Goal: Information Seeking & Learning: Learn about a topic

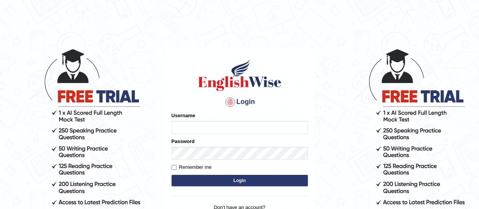
type input "AntoninoL"
click at [225, 185] on button "Login" at bounding box center [240, 180] width 136 height 11
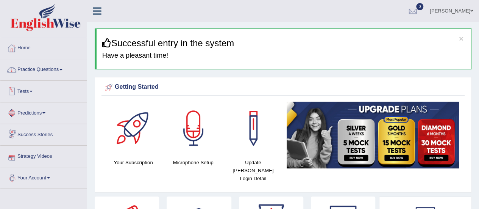
click at [36, 73] on link "Practice Questions" at bounding box center [43, 68] width 86 height 19
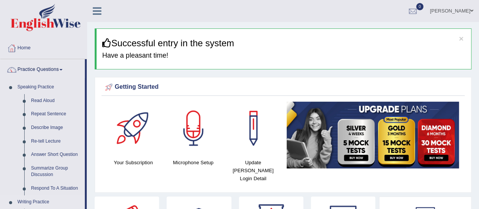
drag, startPoint x: 85, startPoint y: 107, endPoint x: 80, endPoint y: 196, distance: 89.2
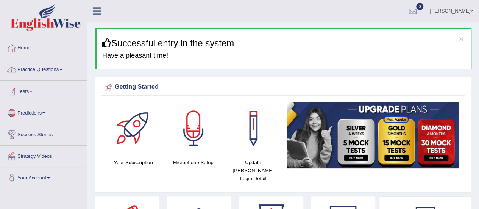
click at [53, 73] on link "Practice Questions" at bounding box center [43, 68] width 86 height 19
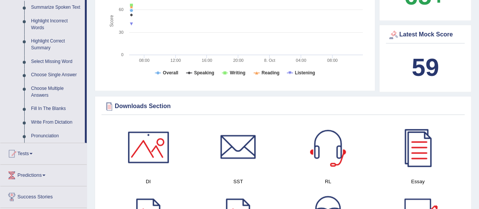
scroll to position [347, 0]
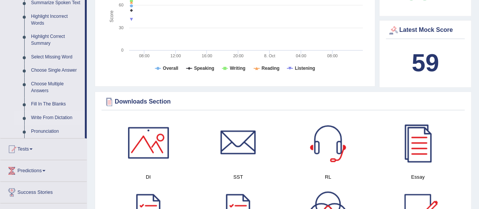
click at [52, 121] on link "Write From Dictation" at bounding box center [56, 118] width 57 height 14
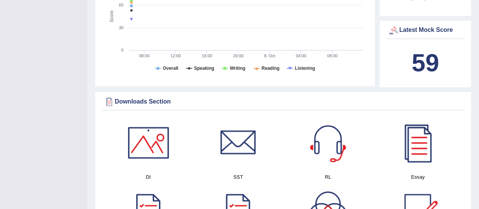
scroll to position [159, 0]
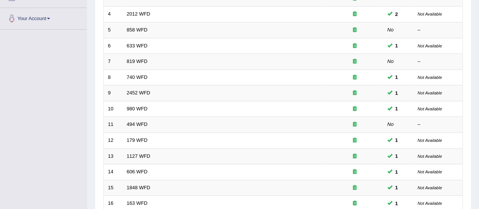
scroll to position [289, 0]
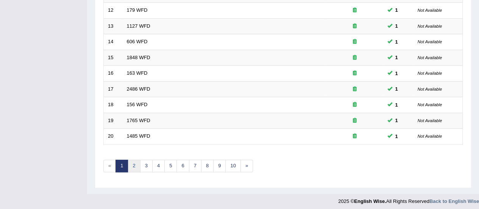
click at [136, 164] on link "2" at bounding box center [134, 166] width 13 height 13
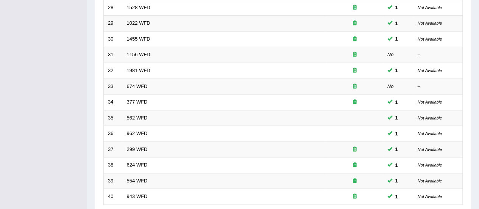
scroll to position [289, 0]
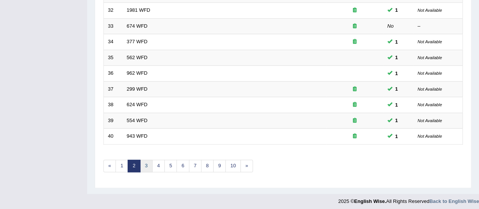
click at [147, 167] on link "3" at bounding box center [146, 166] width 13 height 13
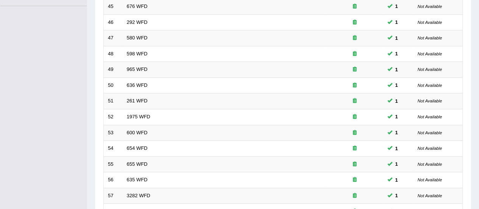
scroll to position [289, 0]
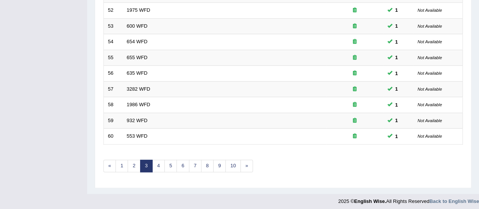
click at [159, 164] on link "4" at bounding box center [158, 166] width 13 height 13
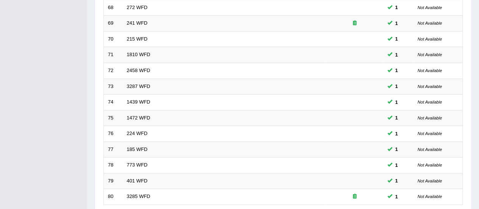
scroll to position [289, 0]
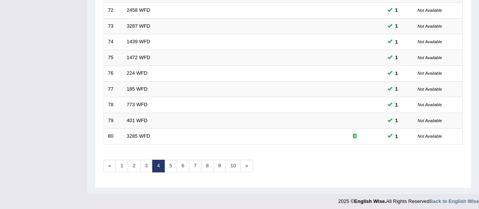
click at [171, 160] on link "5" at bounding box center [170, 166] width 13 height 13
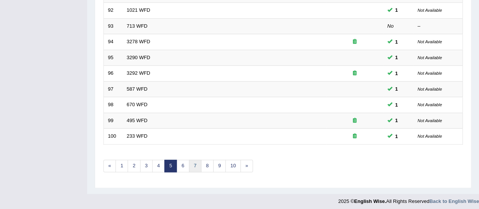
click at [197, 160] on link "7" at bounding box center [195, 166] width 13 height 13
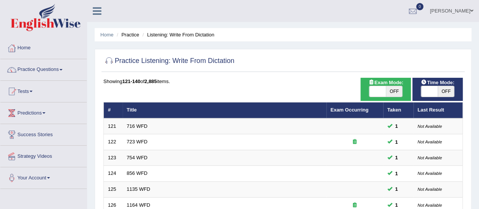
click at [437, 92] on span at bounding box center [429, 91] width 17 height 11
checkbox input "true"
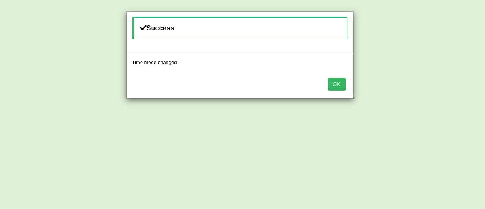
click at [333, 89] on button "OK" at bounding box center [336, 84] width 17 height 13
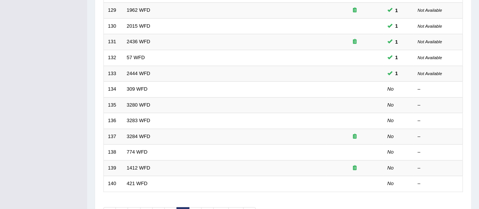
scroll to position [289, 0]
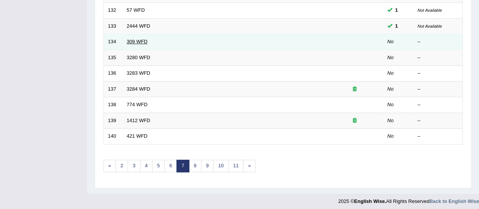
click at [143, 41] on link "309 WFD" at bounding box center [137, 42] width 21 height 6
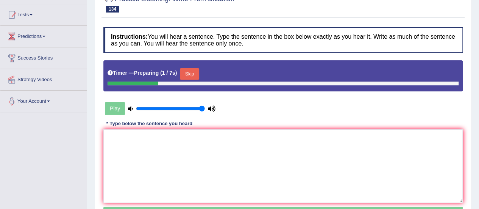
scroll to position [78, 0]
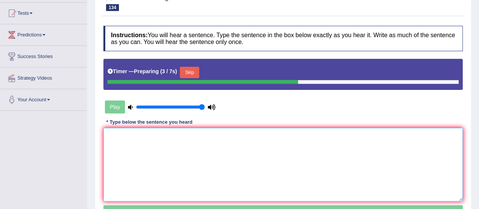
click at [174, 141] on textarea at bounding box center [283, 164] width 360 height 73
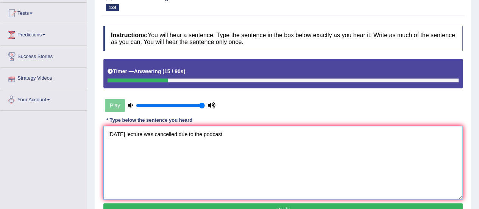
click at [109, 131] on textarea "tomorrow lecture was cancelled due to the podcast" at bounding box center [283, 162] width 360 height 73
click at [133, 135] on textarea "Tomorrow lecture was cancelled due to the podcast" at bounding box center [283, 162] width 360 height 73
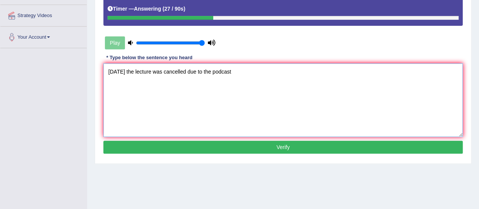
scroll to position [156, 0]
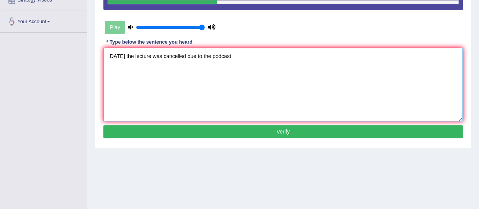
click at [256, 55] on textarea "Tomorrow the lecture was cancelled due to the podcast" at bounding box center [283, 84] width 360 height 73
type textarea "Tomorrow the lecture was cancelled due to the podcast."
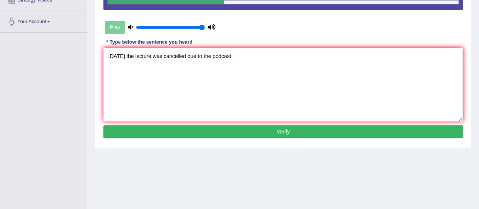
click at [258, 130] on button "Verify" at bounding box center [283, 131] width 360 height 13
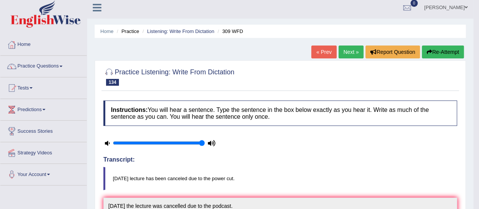
scroll to position [0, 0]
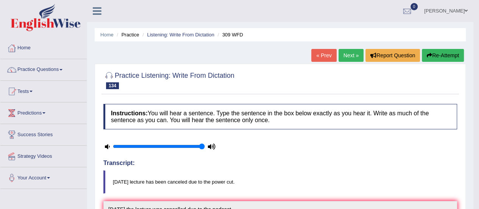
click at [339, 58] on link "Next »" at bounding box center [351, 55] width 25 height 13
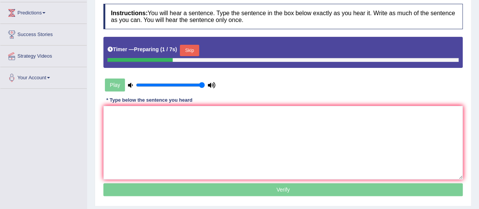
scroll to position [100, 0]
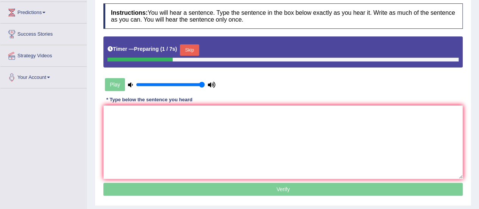
click at [479, 102] on html "Toggle navigation Home Practice Questions Speaking Practice Read Aloud Repeat S…" at bounding box center [239, 4] width 479 height 209
click at [216, 119] on textarea at bounding box center [283, 141] width 360 height 73
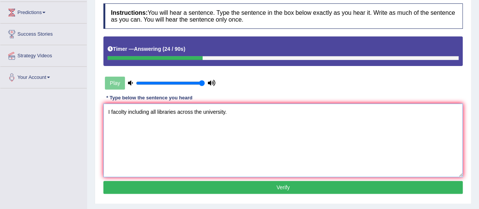
click at [109, 110] on textarea "I facolty including all libraries across the university." at bounding box center [283, 139] width 360 height 73
click at [128, 111] on textarea "Our facolty including all libraries across the university." at bounding box center [283, 139] width 360 height 73
type textarea "Our faculty including all libraries across the university."
click at [188, 181] on button "Verify" at bounding box center [283, 187] width 360 height 13
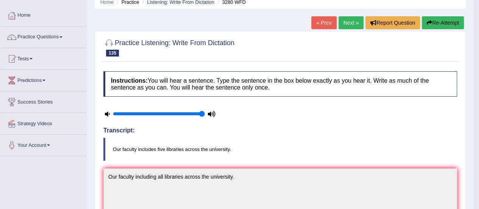
scroll to position [17, 0]
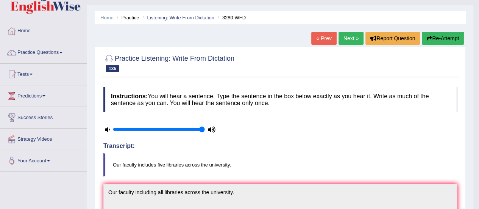
click at [345, 40] on link "Next »" at bounding box center [351, 38] width 25 height 13
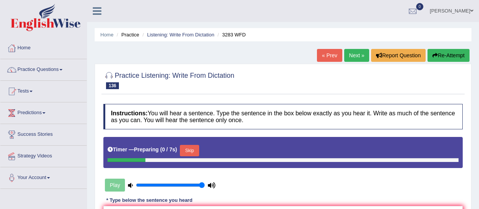
scroll to position [81, 0]
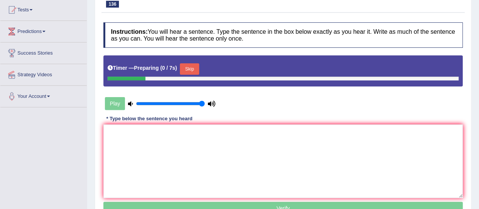
click at [477, 97] on html "Toggle navigation Home Practice Questions Speaking Practice Read Aloud Repeat S…" at bounding box center [239, 23] width 479 height 209
click at [316, 139] on textarea at bounding box center [283, 160] width 360 height 73
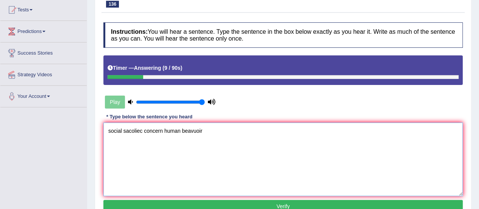
click at [111, 132] on textarea "social sacoliec concern human beavuoir" at bounding box center [283, 158] width 360 height 73
click at [142, 130] on textarea "Social sacoliec concern human beavuoir" at bounding box center [283, 158] width 360 height 73
click at [203, 131] on textarea "Social phsaycologist concern human beavuoir" at bounding box center [283, 158] width 360 height 73
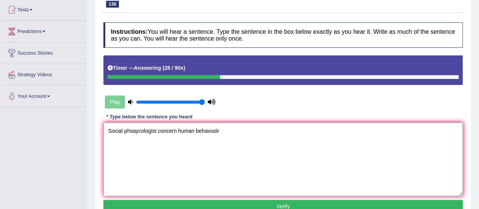
click at [220, 130] on textarea "Social phsaycologist concern human behavuoir" at bounding box center [283, 158] width 360 height 73
type textarea "Social phsaycologist concern human behavior."
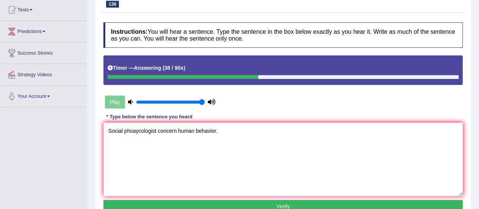
click at [187, 205] on button "Verify" at bounding box center [283, 206] width 360 height 13
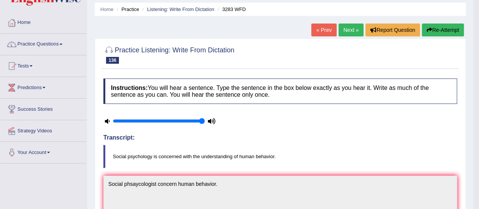
scroll to position [20, 0]
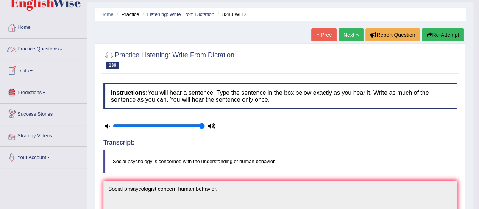
click at [44, 48] on link "Practice Questions" at bounding box center [43, 48] width 86 height 19
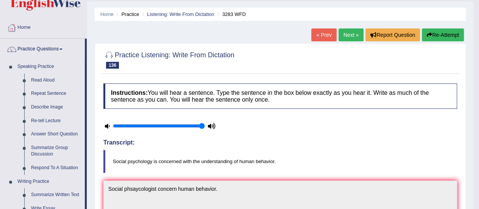
scroll to position [17, 0]
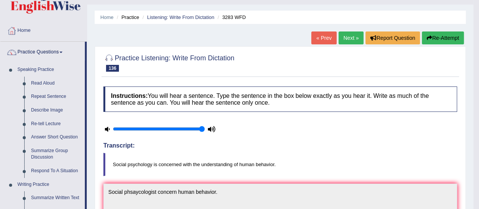
click at [351, 35] on link "Next »" at bounding box center [351, 37] width 25 height 13
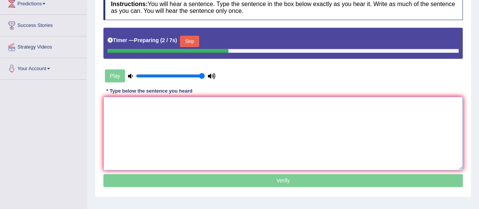
click at [247, 106] on textarea at bounding box center [283, 133] width 360 height 73
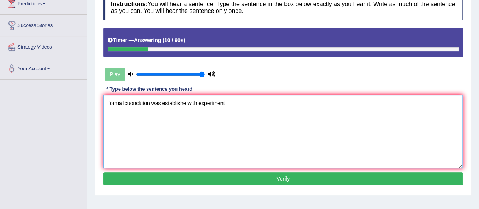
click at [112, 102] on textarea "forma lcuoncluion was establishe with experiment" at bounding box center [283, 131] width 360 height 73
click at [110, 102] on textarea "forma lcuoncluion was establishe with experiment" at bounding box center [283, 131] width 360 height 73
click at [124, 103] on textarea "Forma lcuoncluion was establishe with experiment" at bounding box center [283, 131] width 360 height 73
click at [150, 102] on textarea "Formal lcuoncluion was establishe with experiment" at bounding box center [283, 131] width 360 height 73
click at [151, 103] on textarea "Formal lcuoncluion was establishe with experiment" at bounding box center [283, 131] width 360 height 73
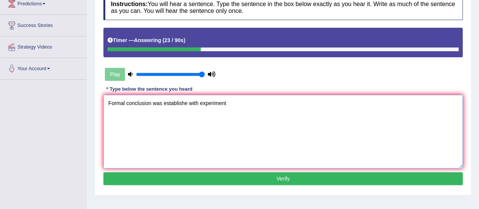
click at [186, 105] on textarea "Formal conclusion was establishe with experiment" at bounding box center [283, 131] width 360 height 73
click at [229, 102] on textarea "Formal conclusion was established with experiment" at bounding box center [283, 131] width 360 height 73
type textarea "Formal conclusion was established with experiment."
click at [207, 177] on button "Verify" at bounding box center [283, 178] width 360 height 13
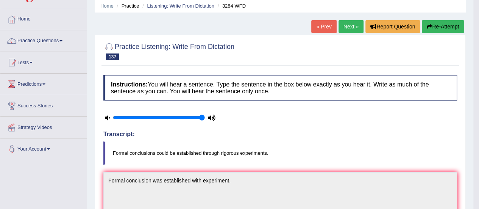
scroll to position [18, 0]
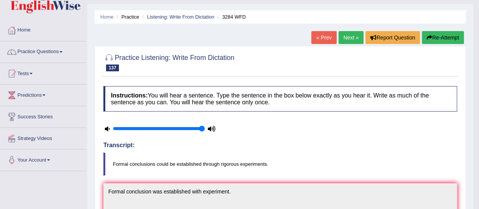
click at [347, 38] on link "Next »" at bounding box center [351, 37] width 25 height 13
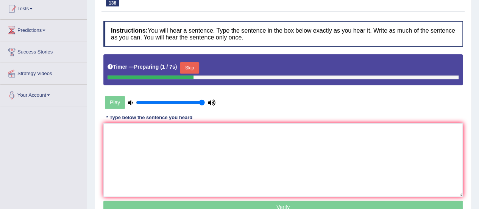
scroll to position [82, 0]
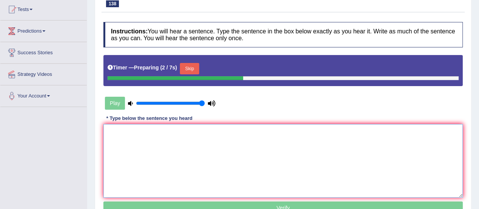
click at [291, 134] on textarea at bounding box center [283, 160] width 360 height 73
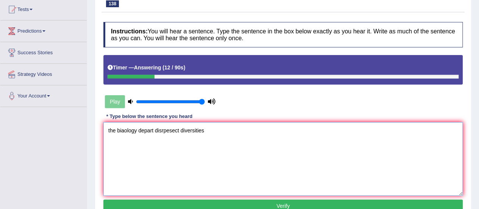
click at [162, 129] on textarea "the biaology depart disrpesect diversities" at bounding box center [283, 158] width 360 height 73
click at [109, 130] on textarea "the biaology depart dosen't repesect diversities" at bounding box center [283, 158] width 360 height 73
click at [126, 130] on textarea "The biaology depart dosen't repesect diversities" at bounding box center [283, 158] width 360 height 73
drag, startPoint x: 126, startPoint y: 130, endPoint x: 142, endPoint y: 138, distance: 18.1
click at [142, 138] on textarea "The biology depart dosen't repesect diversities" at bounding box center [283, 158] width 360 height 73
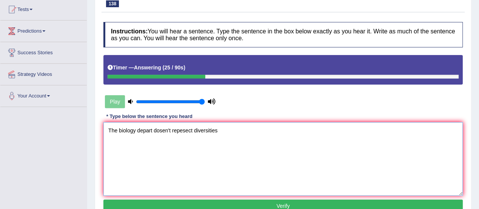
click at [142, 138] on textarea "The biology depart dosen't repesect diversities" at bounding box center [283, 158] width 360 height 73
click at [129, 133] on textarea "The biology depart dosen't repesect diversities" at bounding box center [283, 158] width 360 height 73
click at [151, 131] on textarea "The biology depart dosen't repesect diversities" at bounding box center [283, 158] width 360 height 73
click at [242, 128] on textarea "The biology department dosen't repesect diversities" at bounding box center [283, 158] width 360 height 73
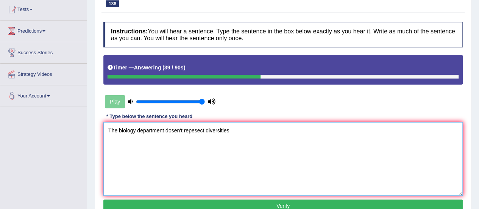
click at [203, 131] on textarea "The biology department dosen't repesect diversities" at bounding box center [283, 158] width 360 height 73
click at [227, 127] on textarea "The biology department dosen't respect diversities" at bounding box center [283, 158] width 360 height 73
type textarea "The biology department dosen't respect diversities."
click at [224, 200] on button "Verify" at bounding box center [283, 205] width 360 height 13
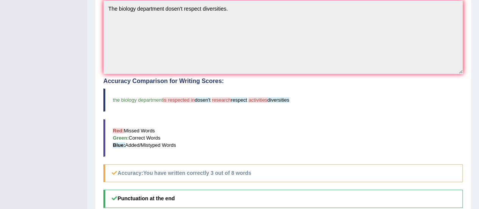
scroll to position [36, 0]
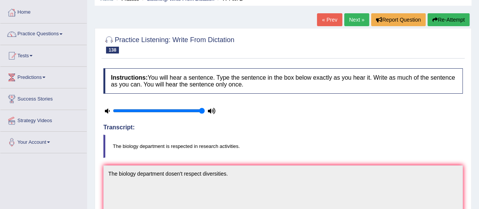
click at [355, 22] on link "Next »" at bounding box center [356, 19] width 25 height 13
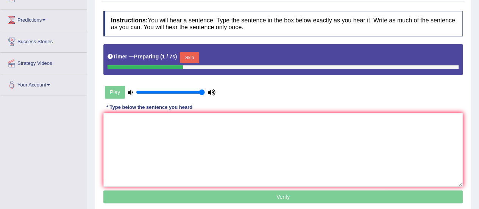
scroll to position [103, 0]
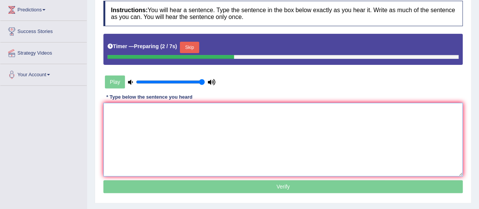
click at [227, 129] on textarea at bounding box center [283, 139] width 360 height 73
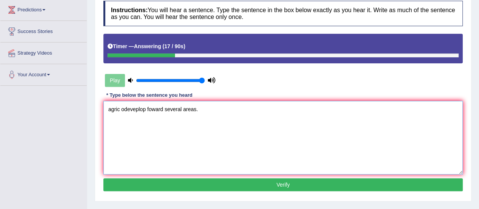
click at [111, 109] on textarea "agric odeveplop foward several areas." at bounding box center [283, 137] width 360 height 73
click at [158, 110] on textarea "Agricolture odeveplop foward several areas." at bounding box center [283, 137] width 360 height 73
type textarea "Agricolture development goes foward several areas."
click at [216, 189] on div "Instructions: You will hear a sentence. Type the sentence in the box below exac…" at bounding box center [283, 97] width 363 height 200
click at [217, 188] on button "Verify" at bounding box center [283, 184] width 360 height 13
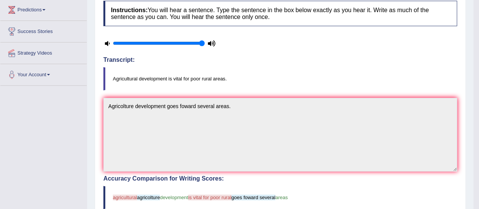
scroll to position [0, 0]
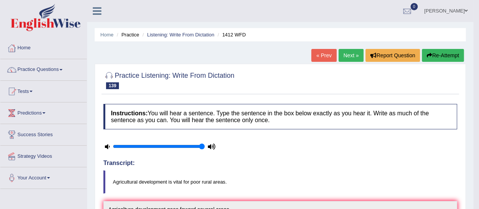
click at [349, 62] on div "« Prev Next » Report Question Re-Attempt" at bounding box center [388, 56] width 155 height 15
click at [349, 56] on link "Next »" at bounding box center [351, 55] width 25 height 13
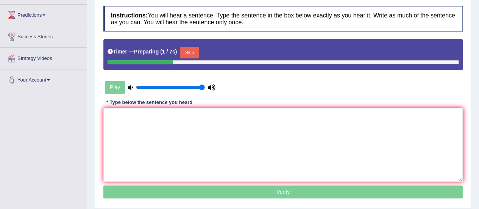
scroll to position [119, 0]
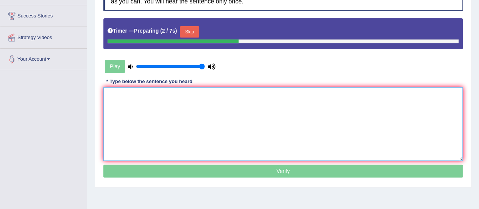
click at [238, 102] on textarea at bounding box center [283, 123] width 360 height 73
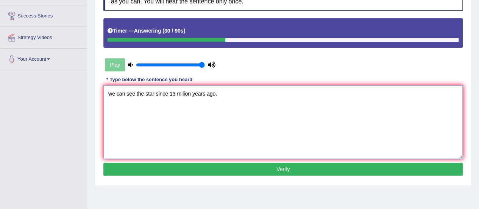
click at [111, 94] on textarea "we can see the star since 13 milion years ago." at bounding box center [283, 121] width 360 height 73
click at [154, 93] on textarea "We can see the stasr since 13 milion years ago." at bounding box center [283, 121] width 360 height 73
type textarea "We can see the stars since 13 milion years ago."
click at [221, 166] on button "Verify" at bounding box center [283, 169] width 360 height 13
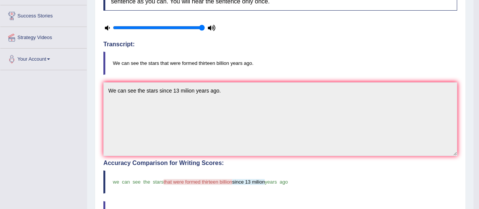
drag, startPoint x: 469, startPoint y: 109, endPoint x: 474, endPoint y: 138, distance: 29.1
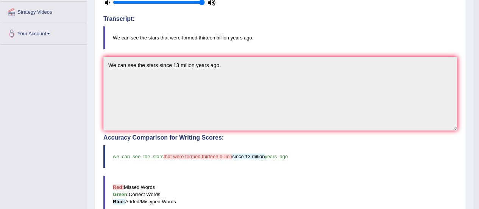
scroll to position [0, 0]
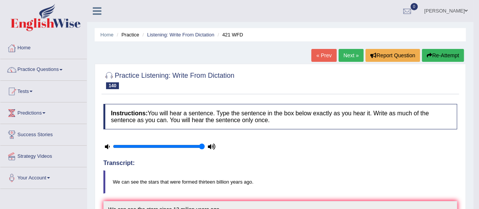
click at [350, 53] on link "Next »" at bounding box center [351, 55] width 25 height 13
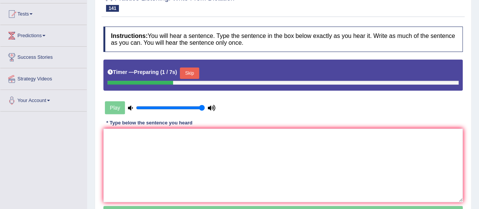
scroll to position [88, 0]
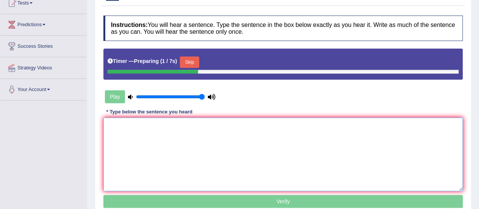
click at [290, 122] on textarea at bounding box center [283, 153] width 360 height 73
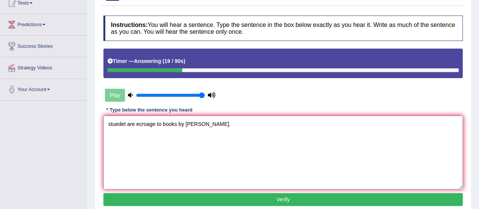
click at [126, 122] on textarea "stuedet are ecroage to books by [PERSON_NAME]." at bounding box center [283, 152] width 360 height 73
click at [158, 124] on textarea "Students are ecroage to books by [PERSON_NAME]." at bounding box center [283, 152] width 360 height 73
type textarea "Students are encoraged to books by [PERSON_NAME]."
click at [227, 200] on button "Verify" at bounding box center [283, 199] width 360 height 13
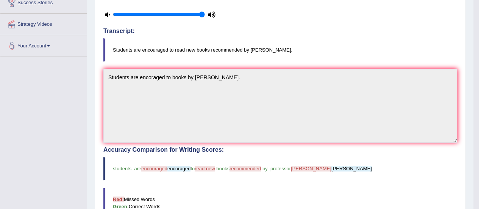
scroll to position [91, 0]
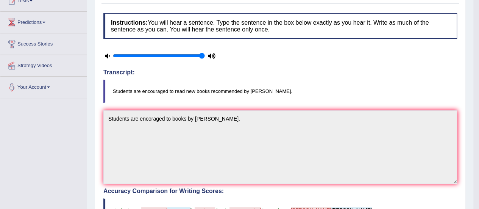
click at [471, 98] on div "Home Practice Listening: Write From Dictation 672 WFD « Prev Next » Report Ques…" at bounding box center [280, 156] width 386 height 494
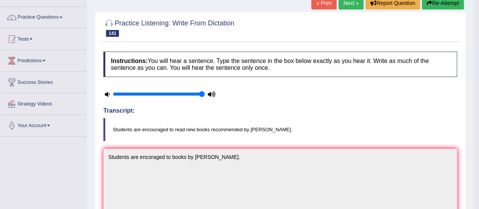
click at [351, 1] on link "Next »" at bounding box center [351, 3] width 25 height 13
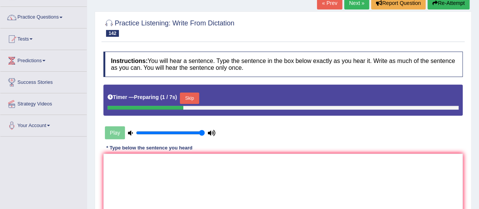
scroll to position [88, 0]
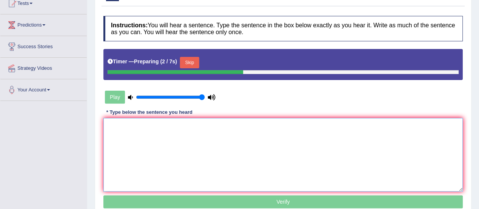
click at [310, 145] on textarea at bounding box center [283, 154] width 360 height 73
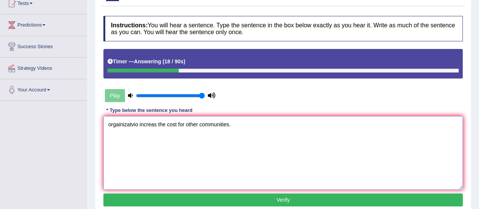
click at [111, 123] on textarea "orgainizatvio increas the cost for other communities." at bounding box center [283, 152] width 360 height 73
click at [141, 124] on textarea "Orgainizatvio increas the cost for other communities." at bounding box center [283, 152] width 360 height 73
click at [158, 124] on textarea "Orgainization increas the cost for other communities." at bounding box center [283, 152] width 360 height 73
click at [121, 123] on textarea "Orgainization increase the cost for other communities." at bounding box center [283, 152] width 360 height 73
click at [239, 121] on textarea "Organization increase the cost for other communities." at bounding box center [283, 152] width 360 height 73
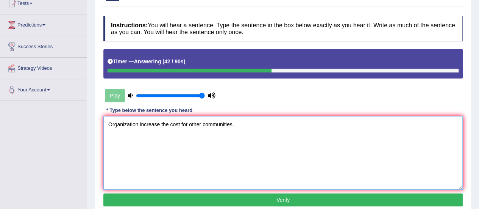
click at [214, 129] on textarea "Organization increase the cost for other communities." at bounding box center [283, 152] width 360 height 73
type textarea "Organization increase the cost for other communities."
click at [233, 199] on button "Verify" at bounding box center [283, 199] width 360 height 13
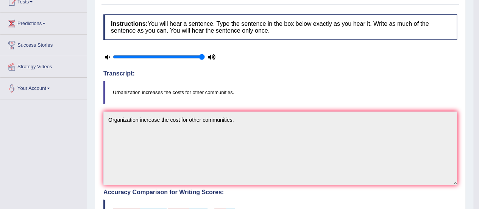
scroll to position [34, 0]
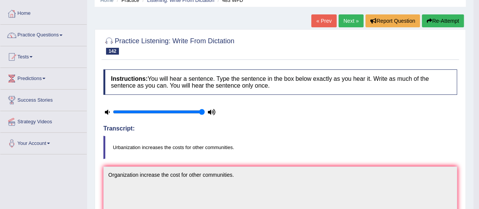
click at [348, 16] on link "Next »" at bounding box center [351, 20] width 25 height 13
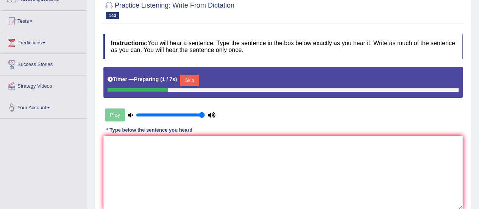
drag, startPoint x: 0, startPoint y: 0, endPoint x: 485, endPoint y: 115, distance: 498.0
click at [479, 115] on html "Toggle navigation Home Practice Questions Speaking Practice Read Aloud Repeat S…" at bounding box center [239, 34] width 479 height 209
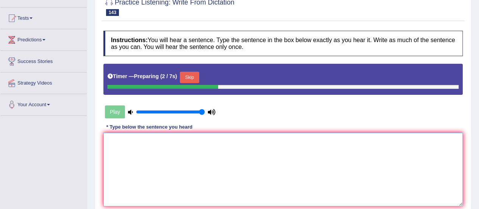
click at [260, 160] on textarea at bounding box center [283, 169] width 360 height 73
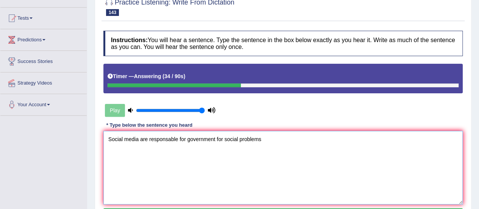
click at [267, 140] on textarea "Social media are responsable for government for social problems" at bounding box center [283, 167] width 360 height 73
type textarea "Social media are responsable for government for social problems."
drag, startPoint x: 472, startPoint y: 88, endPoint x: 477, endPoint y: 106, distance: 18.7
click at [477, 106] on div "Home Practice Listening: Write From Dictation 484 WFD « Prev Next » Report Ques…" at bounding box center [283, 116] width 392 height 379
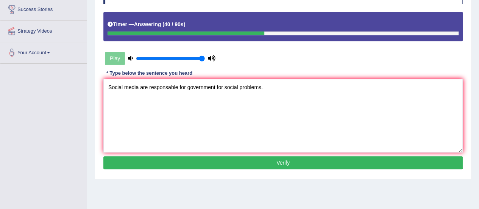
click at [344, 158] on button "Verify" at bounding box center [283, 162] width 360 height 13
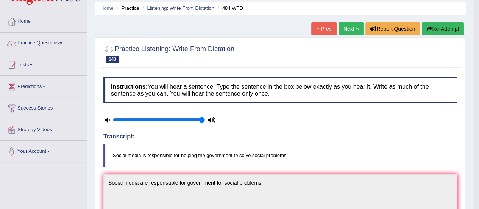
scroll to position [168, 0]
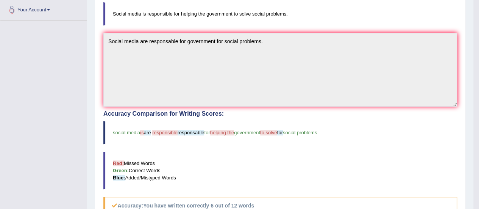
drag, startPoint x: 468, startPoint y: 124, endPoint x: 466, endPoint y: 163, distance: 38.7
click at [466, 163] on div "Home Practice Listening: Write From Dictation 484 WFD « Prev Next » Report Ques…" at bounding box center [280, 79] width 386 height 494
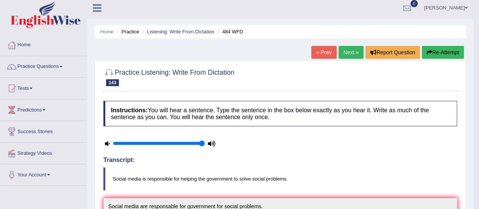
scroll to position [0, 0]
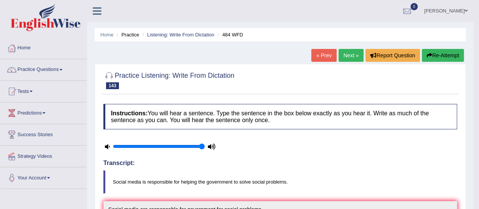
click at [343, 56] on link "Next »" at bounding box center [351, 55] width 25 height 13
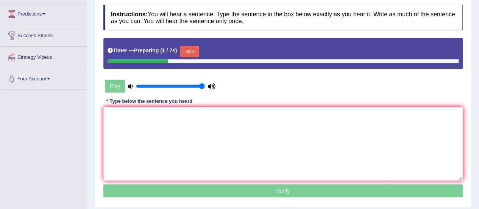
scroll to position [99, 0]
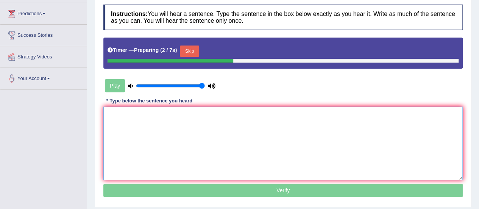
click at [265, 119] on textarea at bounding box center [283, 142] width 360 height 73
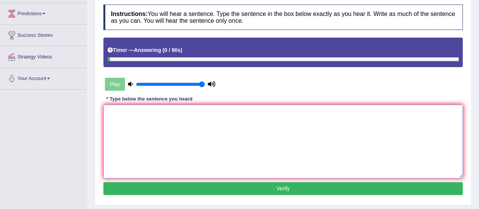
type textarea "r"
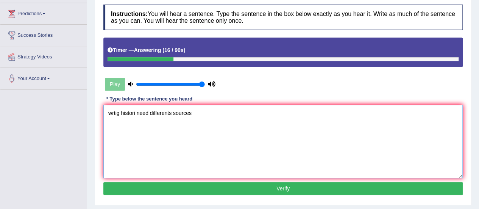
click at [119, 111] on textarea "wrtig histori need differents sources" at bounding box center [283, 141] width 360 height 73
click at [141, 111] on textarea "Writing histori need differents sources" at bounding box center [283, 141] width 360 height 73
click at [155, 113] on textarea "Writing history needs differents sources" at bounding box center [283, 141] width 360 height 73
click at [206, 114] on textarea "Writing history needs differents sources" at bounding box center [283, 141] width 360 height 73
type textarea "Writing history needs differents sources."
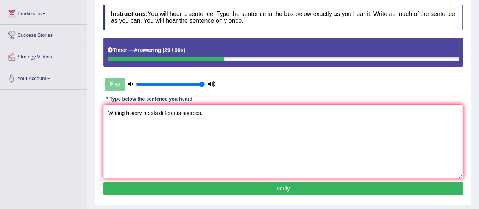
click at [227, 192] on button "Verify" at bounding box center [283, 188] width 360 height 13
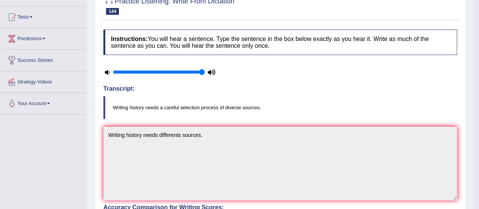
scroll to position [0, 0]
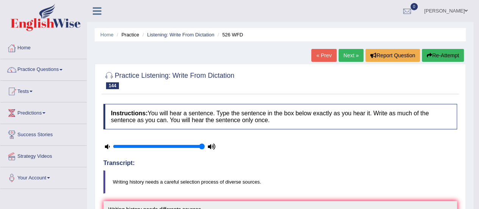
click at [345, 55] on link "Next »" at bounding box center [351, 55] width 25 height 13
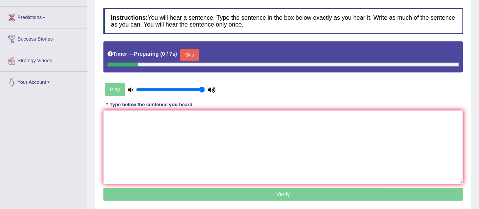
click at [479, 113] on html "Toggle navigation Home Practice Questions Speaking Practice Read Aloud Repeat S…" at bounding box center [239, 9] width 479 height 209
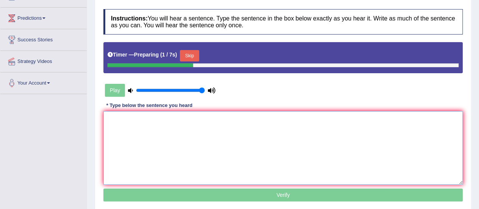
click at [260, 124] on textarea at bounding box center [283, 147] width 360 height 73
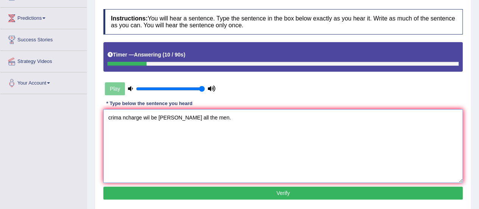
click at [120, 116] on textarea "crima ncharge wil be agans all the men." at bounding box center [283, 145] width 360 height 73
click at [148, 117] on textarea "Criminal ncharge wil be agans all the men." at bounding box center [283, 145] width 360 height 73
click at [174, 117] on textarea "Criminal charge wil be agans all the men." at bounding box center [283, 145] width 360 height 73
click at [176, 117] on textarea "Criminal charge wil be agans all the men." at bounding box center [283, 145] width 360 height 73
type textarea "Criminal charge wil be against all the men."
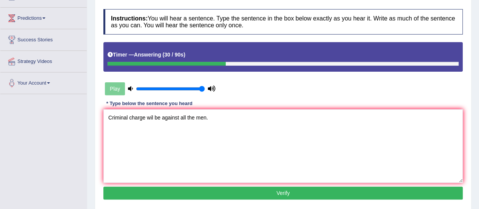
click at [210, 195] on button "Verify" at bounding box center [283, 192] width 360 height 13
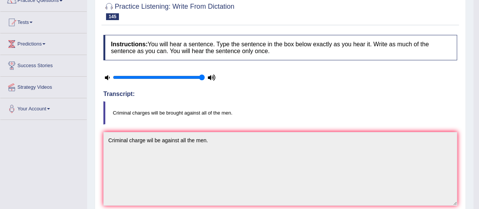
scroll to position [57, 0]
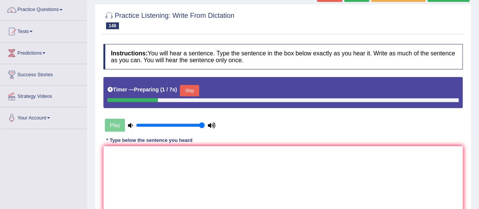
scroll to position [96, 0]
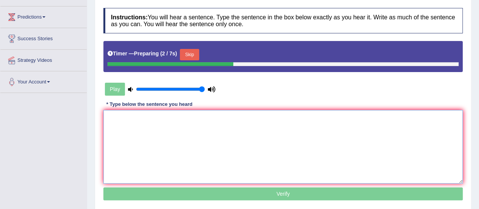
click at [255, 136] on textarea at bounding box center [283, 146] width 360 height 73
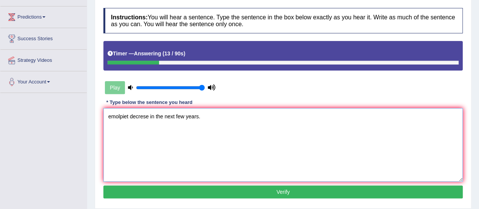
click at [128, 116] on textarea "emolpiet decrese in the next few years." at bounding box center [283, 144] width 360 height 73
click at [131, 115] on textarea "Employers will decrese in the next few years." at bounding box center [283, 144] width 360 height 73
click at [133, 116] on textarea "Employers will decrese in the next few years." at bounding box center [283, 144] width 360 height 73
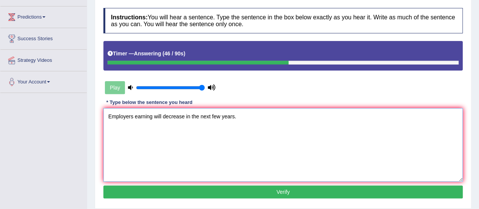
click at [177, 114] on textarea "Employers earning will decrease in the next few years." at bounding box center [283, 144] width 360 height 73
click at [210, 118] on textarea "Employers earning will decrease in the next few years." at bounding box center [283, 144] width 360 height 73
type textarea "Employers earning will decrease in the next few years."
click at [243, 188] on button "Verify" at bounding box center [283, 191] width 360 height 13
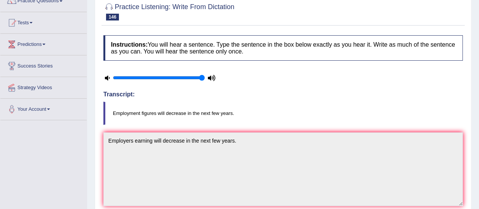
scroll to position [26, 0]
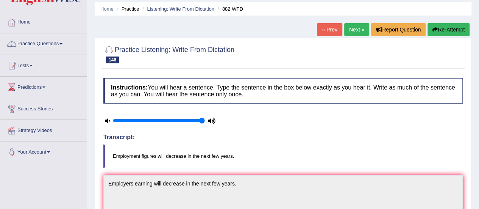
click at [346, 33] on link "Next »" at bounding box center [356, 29] width 25 height 13
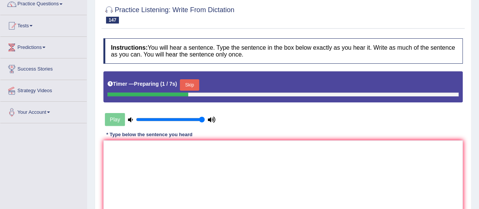
scroll to position [75, 0]
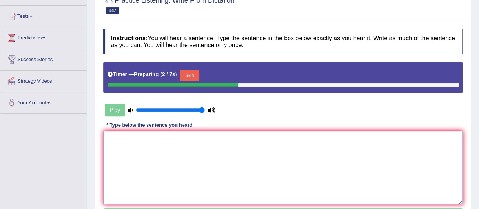
click at [288, 141] on textarea at bounding box center [283, 167] width 360 height 73
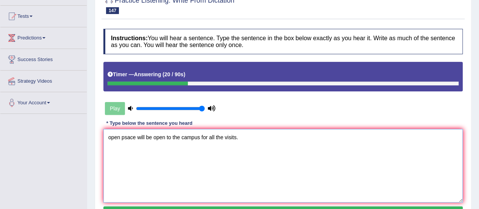
click at [111, 138] on textarea "open psace will be open to the campus for all the visits." at bounding box center [283, 165] width 360 height 73
click at [135, 138] on textarea "Open psace will be open to the campus for all the visits." at bounding box center [283, 165] width 360 height 73
type textarea "Open space will be open to the campus for all the visits."
drag, startPoint x: 473, startPoint y: 92, endPoint x: 474, endPoint y: 111, distance: 19.3
click at [474, 111] on div "Home Practice Listening: Write From Dictation 1051 WFD « Prev Next » Report Que…" at bounding box center [283, 114] width 392 height 379
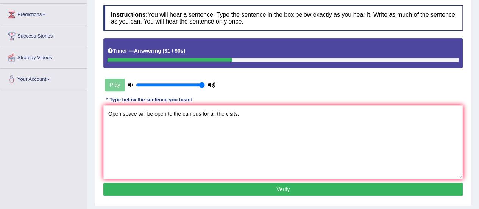
scroll to position [105, 0]
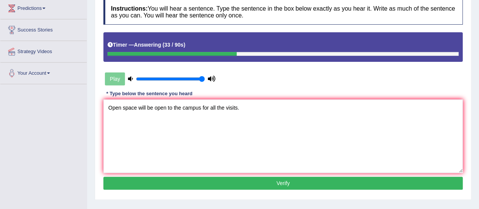
click at [371, 181] on button "Verify" at bounding box center [283, 183] width 360 height 13
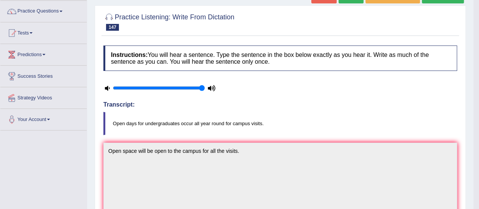
scroll to position [39, 0]
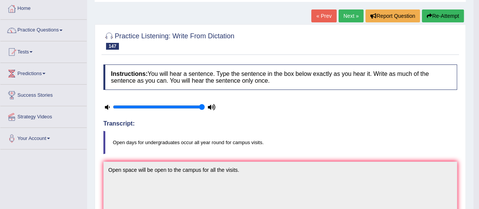
click at [357, 10] on link "Next »" at bounding box center [351, 15] width 25 height 13
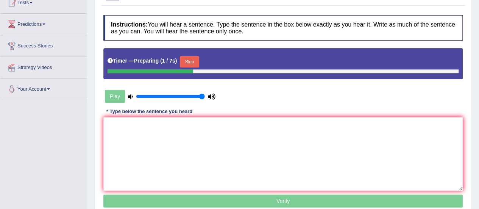
scroll to position [90, 0]
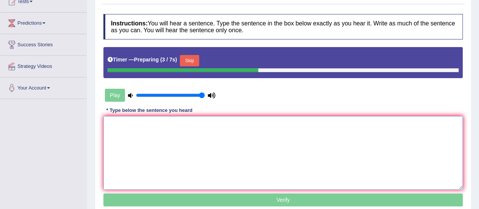
click at [215, 130] on textarea at bounding box center [283, 152] width 360 height 73
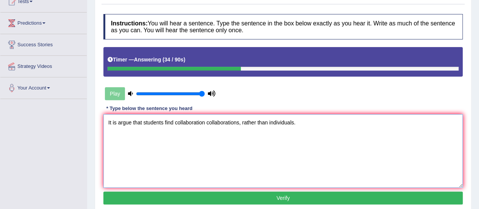
type textarea "It is argue that students find collaboration collaborations, rather than indivi…"
click at [242, 194] on button "Verify" at bounding box center [283, 197] width 360 height 13
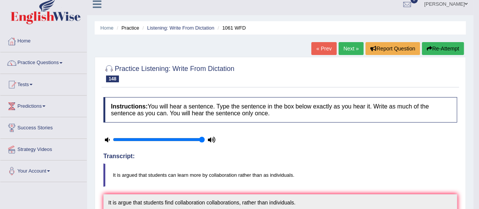
scroll to position [3, 0]
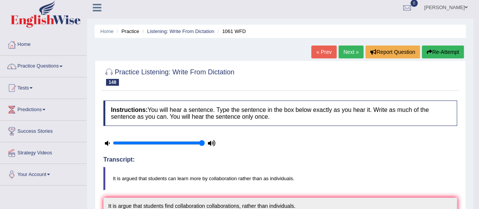
click at [339, 52] on link "Next »" at bounding box center [351, 51] width 25 height 13
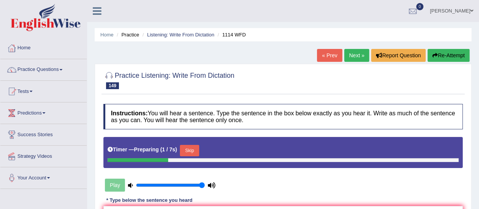
scroll to position [117, 0]
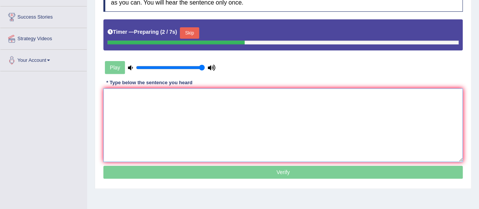
click at [293, 116] on textarea at bounding box center [283, 124] width 360 height 73
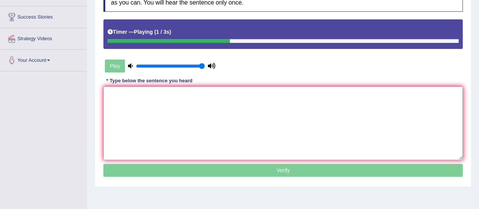
click at [293, 116] on textarea at bounding box center [283, 122] width 360 height 73
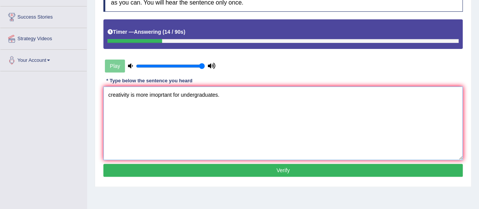
click at [110, 94] on textarea "creativity is more imoprtant for undergraduates." at bounding box center [283, 122] width 360 height 73
click at [172, 93] on textarea "Creativity is more imoprtant for undergraduates." at bounding box center [283, 122] width 360 height 73
type textarea "Creativity is more important for undergraduates."
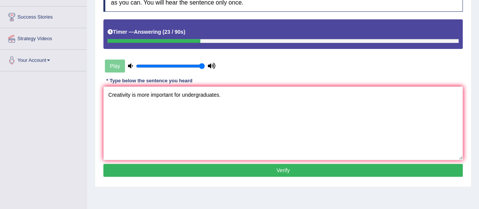
click at [228, 169] on button "Verify" at bounding box center [283, 170] width 360 height 13
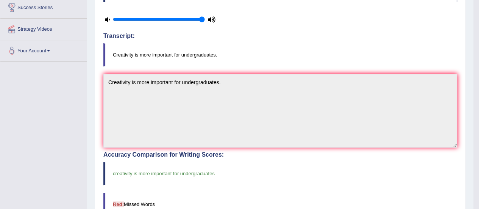
scroll to position [0, 0]
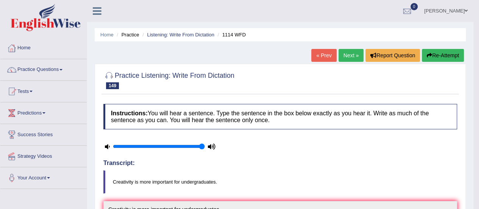
click at [349, 61] on link "Next »" at bounding box center [351, 55] width 25 height 13
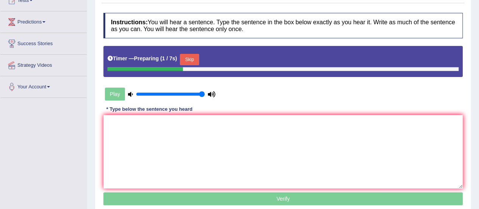
scroll to position [93, 0]
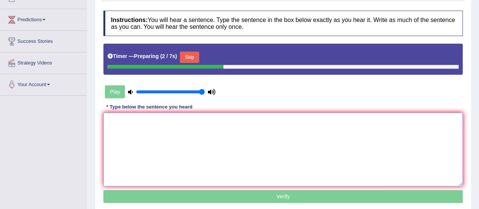
click at [325, 136] on textarea at bounding box center [283, 149] width 360 height 73
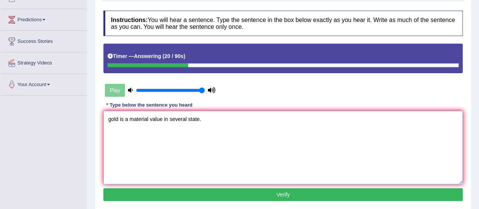
click at [109, 120] on textarea "gold is a material value in several state." at bounding box center [283, 147] width 360 height 73
type textarea "Gold is a material value in several state."
click at [155, 194] on button "Verify" at bounding box center [283, 194] width 360 height 13
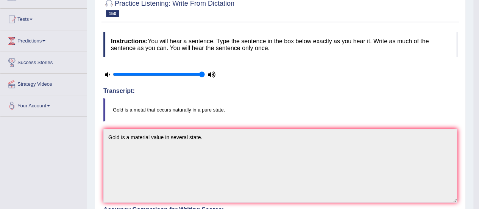
scroll to position [0, 0]
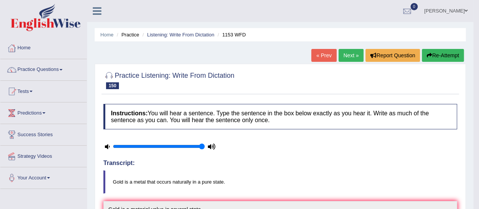
click at [347, 52] on link "Next »" at bounding box center [351, 55] width 25 height 13
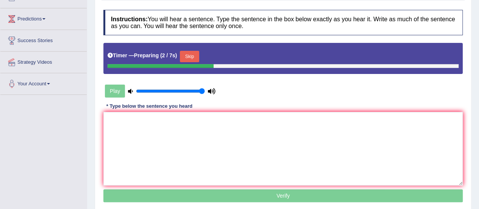
scroll to position [105, 0]
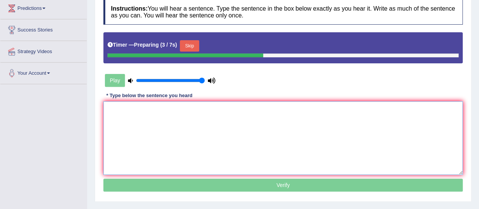
click at [399, 105] on textarea at bounding box center [283, 137] width 360 height 73
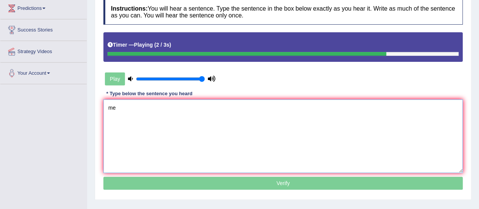
type textarea "m"
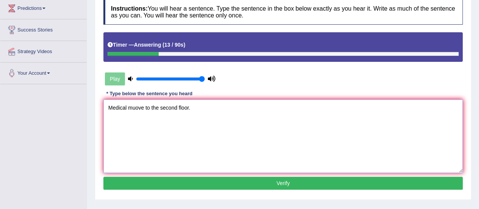
type textarea "Medical muove to the second floor."
click at [268, 185] on button "Verify" at bounding box center [283, 183] width 360 height 13
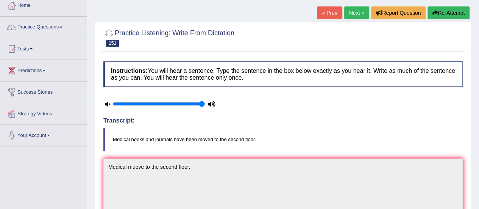
scroll to position [29, 0]
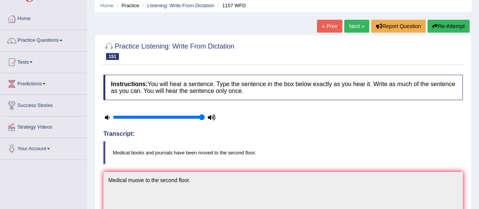
click at [353, 21] on link "Next »" at bounding box center [356, 26] width 25 height 13
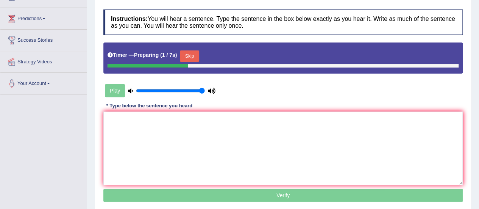
scroll to position [110, 0]
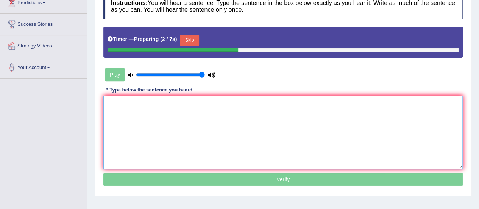
click at [292, 107] on textarea at bounding box center [283, 131] width 360 height 73
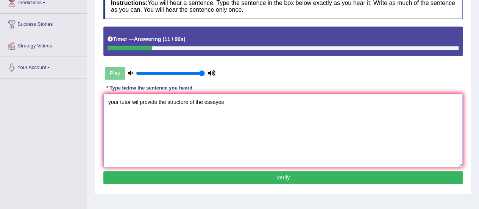
click at [118, 101] on textarea "your tutor wil provide the structure of the essayes" at bounding box center [283, 130] width 360 height 73
click at [156, 100] on textarea "Your tutor wil provide the structure of the essayes" at bounding box center [283, 130] width 360 height 73
click at [205, 100] on textarea "Your tutor wil provide to you the structure of the essayes" at bounding box center [283, 130] width 360 height 73
click at [239, 101] on textarea "Your tutor wil provide to you the structure of the essayes" at bounding box center [283, 130] width 360 height 73
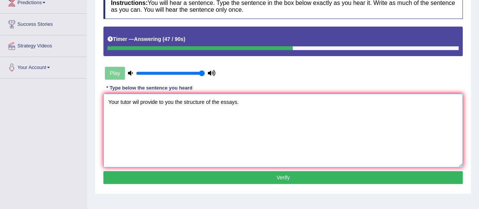
type textarea "Your tutor wil provide to you the structure of the essays."
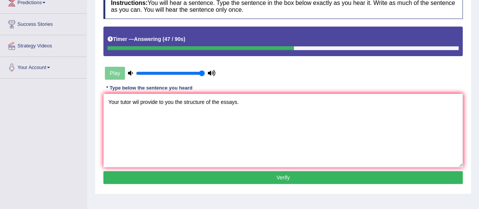
click at [240, 176] on button "Verify" at bounding box center [283, 177] width 360 height 13
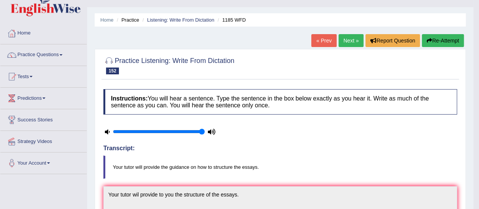
scroll to position [0, 0]
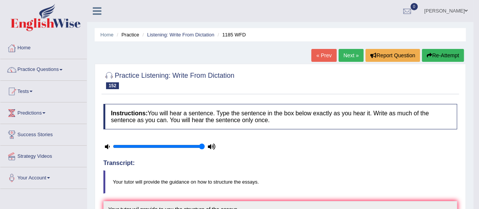
click at [351, 54] on link "Next »" at bounding box center [351, 55] width 25 height 13
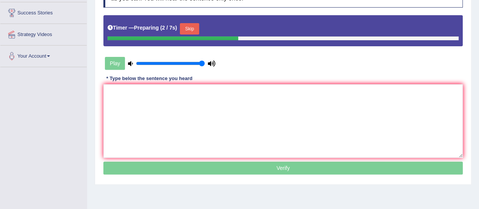
scroll to position [124, 0]
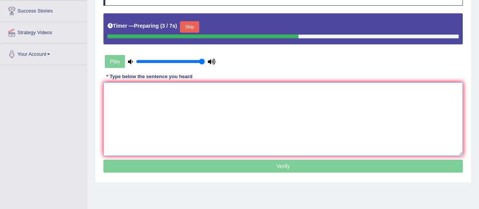
click at [245, 106] on textarea at bounding box center [283, 118] width 360 height 73
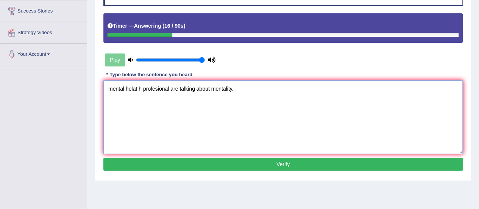
click at [111, 90] on textarea "mental helat h profesional are talking about mentality." at bounding box center [283, 116] width 360 height 73
click at [137, 88] on textarea "Mental helat h profesional are talking about mentality." at bounding box center [283, 116] width 360 height 73
click at [142, 88] on textarea "Mental helth h profesional are talking about mentality." at bounding box center [283, 116] width 360 height 73
click at [164, 88] on textarea "Mental helth profesional are talking about mentality." at bounding box center [283, 116] width 360 height 73
type textarea "Mental health professional are talking about mentality."
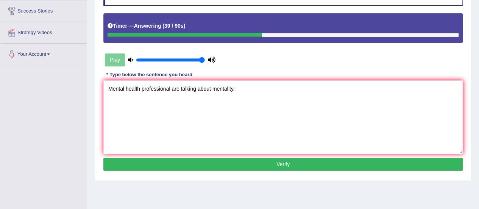
click at [230, 167] on button "Verify" at bounding box center [283, 164] width 360 height 13
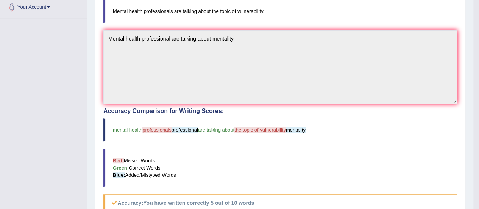
scroll to position [31, 0]
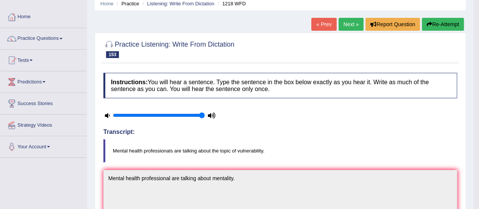
click at [355, 18] on link "Next »" at bounding box center [351, 24] width 25 height 13
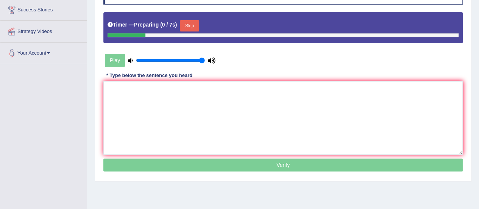
click at [236, 93] on textarea at bounding box center [283, 117] width 360 height 73
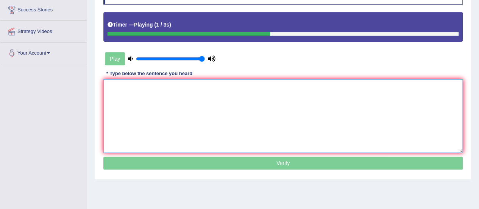
click at [236, 93] on textarea at bounding box center [283, 115] width 360 height 73
click at [236, 93] on textarea "u" at bounding box center [283, 115] width 360 height 73
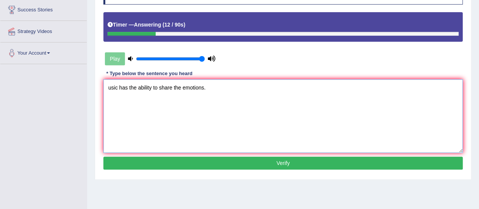
click at [111, 85] on textarea "usic has the ability to share the emotions." at bounding box center [283, 115] width 360 height 73
type textarea "Music has the ability to share the emotions."
click at [207, 168] on button "Verify" at bounding box center [283, 162] width 360 height 13
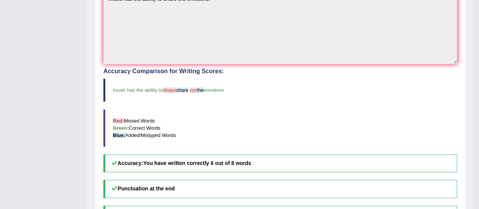
scroll to position [227, 0]
